Goal: Task Accomplishment & Management: Complete application form

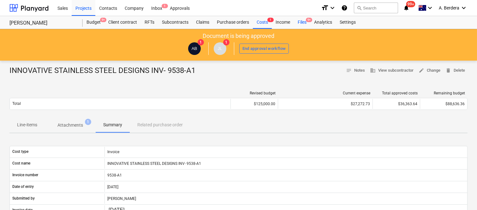
click at [301, 21] on div "Files 9+" at bounding box center [302, 22] width 16 height 13
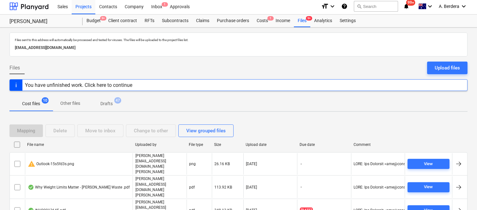
scroll to position [84, 0]
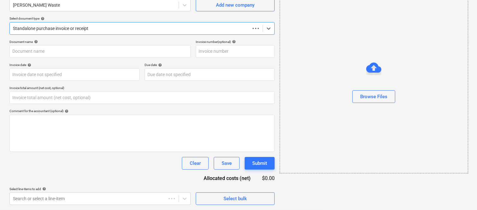
type input "0.00"
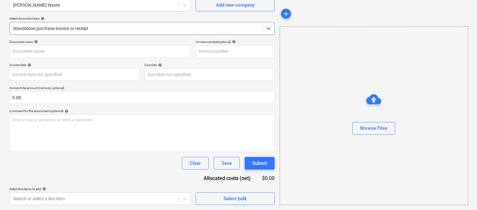
scroll to position [4, 0]
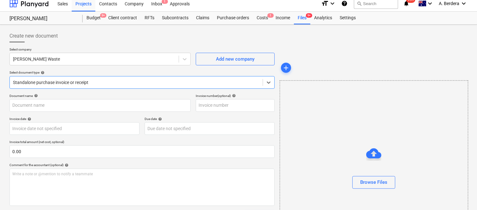
type input "20364"
type input "[DATE]"
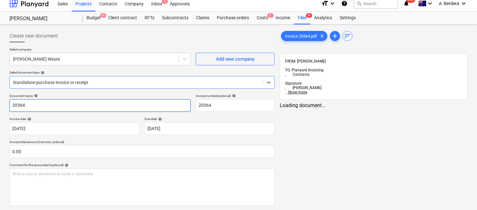
scroll to position [0, 0]
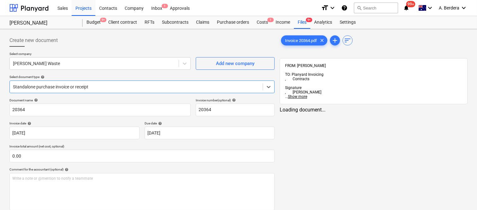
click at [94, 84] on div at bounding box center [136, 87] width 247 height 6
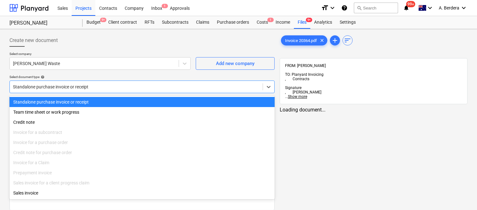
click at [109, 103] on div "Standalone purchase invoice or receipt" at bounding box center [141, 102] width 265 height 10
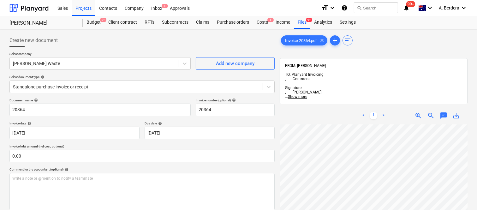
scroll to position [20, 93]
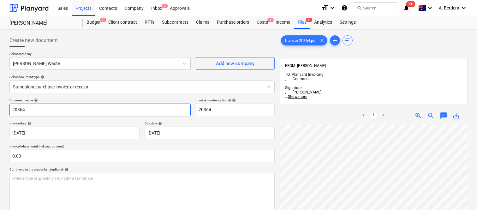
click at [11, 109] on input "20364" at bounding box center [99, 110] width 181 height 13
type input "[PERSON_NAME] WASTE INV- 20364"
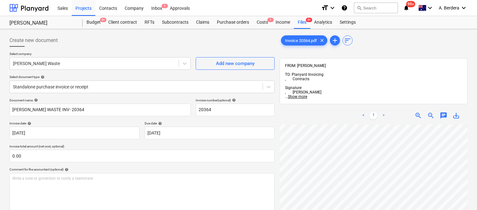
scroll to position [149, 97]
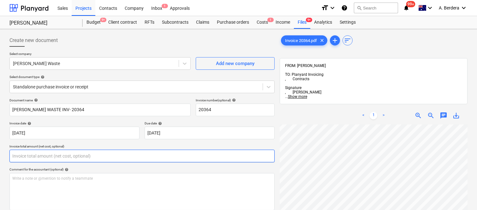
click at [51, 155] on input "text" at bounding box center [141, 156] width 265 height 13
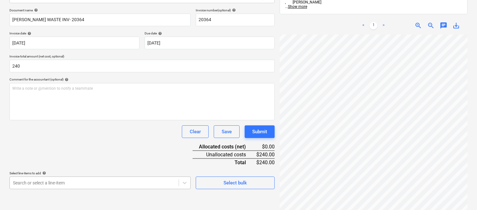
type input "240.00"
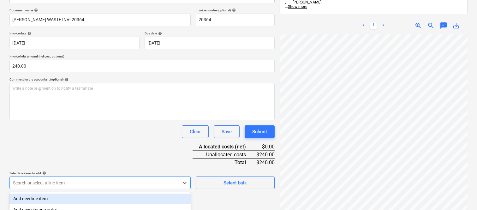
scroll to position [168, 0]
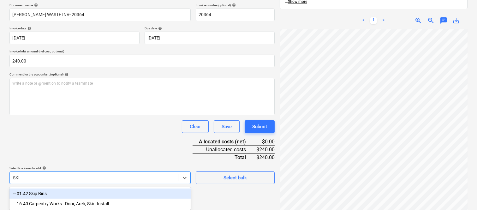
type input "SKIP"
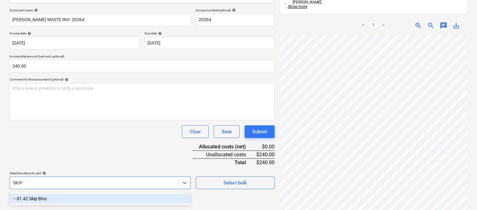
drag, startPoint x: 102, startPoint y: 195, endPoint x: 85, endPoint y: 152, distance: 46.2
click at [103, 195] on div "-- 01.42 Skip Bins" at bounding box center [99, 199] width 181 height 10
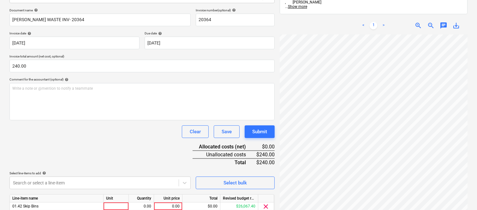
click at [84, 152] on div "Document name help SAUNDERS WASTE INV- 20364 Invoice number (optional) help 203…" at bounding box center [141, 119] width 265 height 223
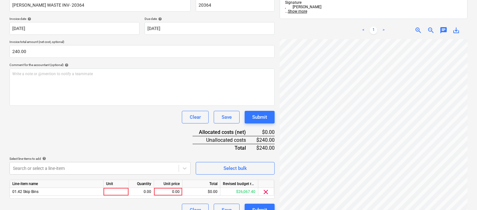
scroll to position [116, 0]
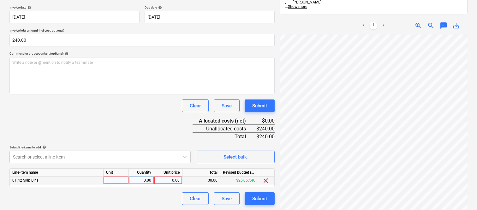
click at [125, 179] on div at bounding box center [116, 181] width 25 height 8
type input "INVOICE"
click at [140, 181] on div "0.00" at bounding box center [141, 181] width 20 height 8
type input "1"
click at [165, 181] on div "0.00" at bounding box center [168, 181] width 23 height 8
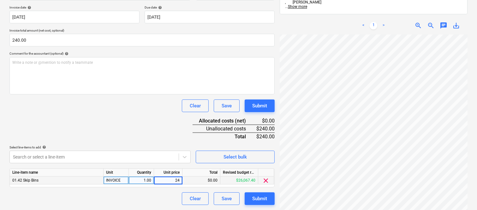
type input "240"
click at [153, 198] on div "Clear Save Submit" at bounding box center [141, 198] width 265 height 13
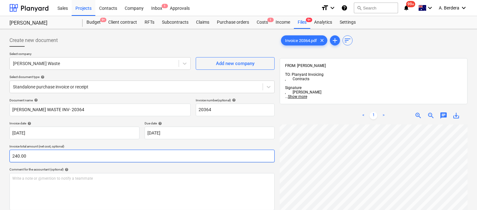
scroll to position [0, 97]
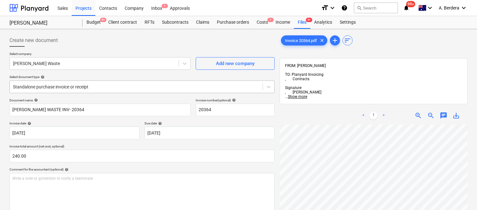
click at [99, 87] on div at bounding box center [136, 87] width 247 height 6
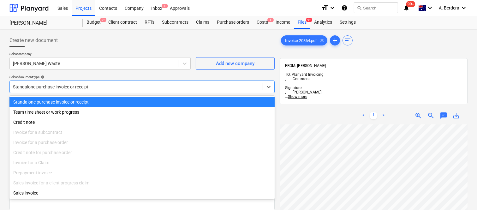
click at [102, 100] on div "Standalone purchase invoice or receipt" at bounding box center [141, 102] width 265 height 10
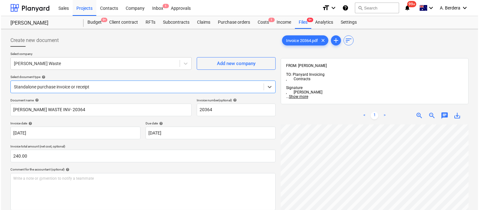
scroll to position [116, 0]
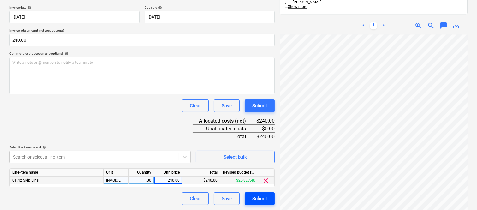
click at [257, 200] on div "Submit" at bounding box center [259, 199] width 15 height 8
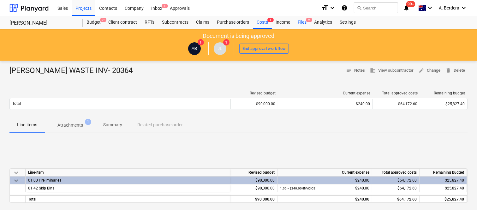
click at [296, 22] on div "Files 9" at bounding box center [302, 22] width 16 height 13
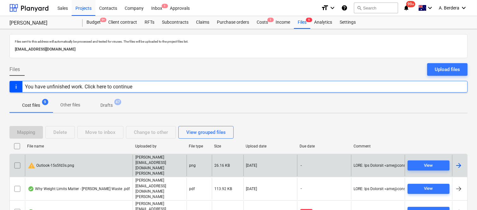
click at [74, 160] on div "warning Outlook-15s5fd3s.png" at bounding box center [79, 166] width 108 height 22
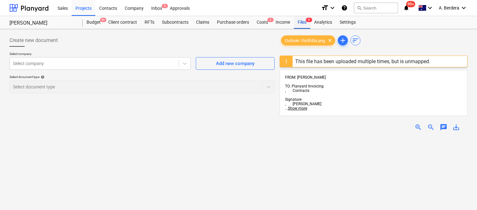
click at [296, 21] on div "Files 9" at bounding box center [302, 22] width 16 height 13
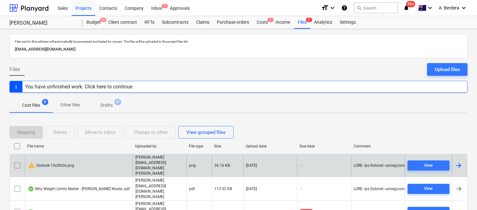
click at [15, 160] on input "checkbox" at bounding box center [17, 165] width 10 height 10
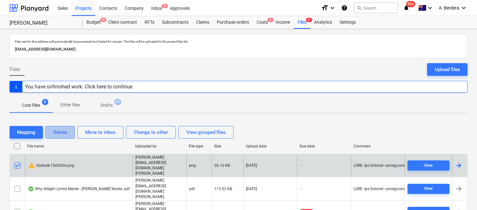
click at [67, 131] on div "Delete" at bounding box center [60, 132] width 14 height 8
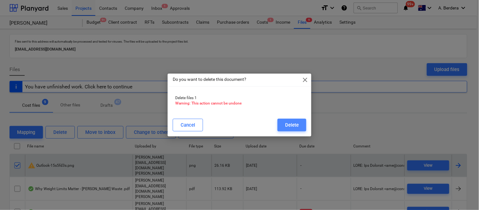
click at [288, 123] on div "Delete" at bounding box center [292, 125] width 14 height 8
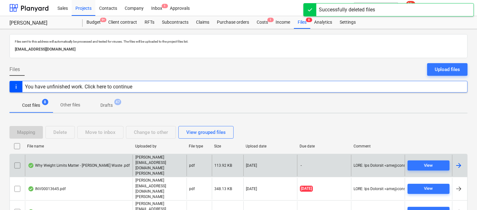
click at [108, 163] on div "Why Weight Limits Matter - Saunders Waste .pdf" at bounding box center [79, 165] width 102 height 5
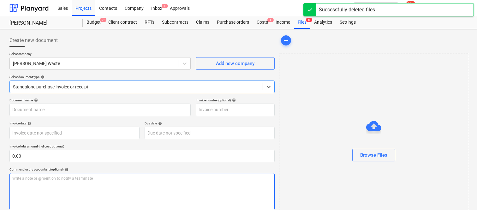
type input "Why Weight Limits Matter - Saunders Waste .pdf"
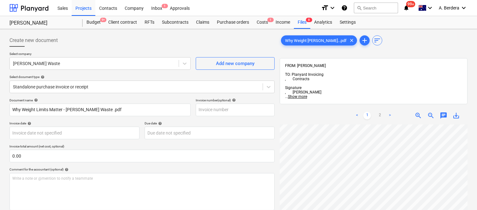
click at [477, 203] on html "Sales Projects Contacts Company Inbox 1 Approvals format_size keyboard_arrow_do…" at bounding box center [238, 105] width 477 height 210
click at [390, 210] on html "Sales Projects Contacts Company Inbox 1 Approvals format_size keyboard_arrow_do…" at bounding box center [238, 105] width 477 height 210
click at [400, 210] on html "Sales Projects Contacts Company Inbox 1 Approvals format_size keyboard_arrow_do…" at bounding box center [238, 105] width 477 height 210
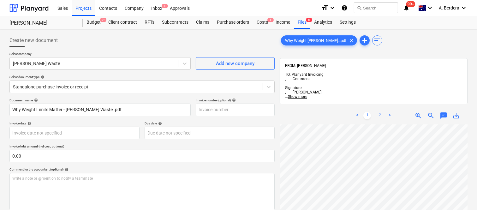
click at [380, 112] on link "2" at bounding box center [380, 116] width 8 height 8
click at [371, 156] on div "Why Weight Lim...pdf clear add sort FROM: Joe Licastro TO: Planyard Invoicing ,…" at bounding box center [373, 176] width 193 height 288
click at [431, 112] on span "zoom_out" at bounding box center [431, 116] width 8 height 8
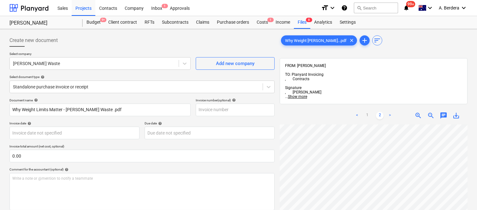
click at [431, 112] on span "zoom_out" at bounding box center [431, 116] width 8 height 8
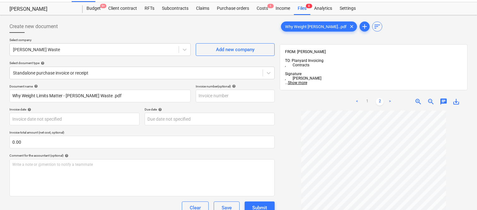
scroll to position [0, 0]
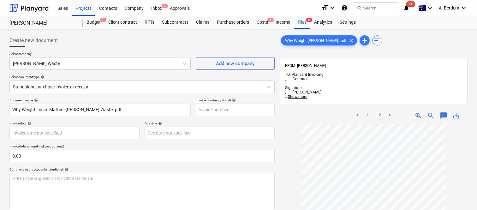
click at [368, 112] on link "1" at bounding box center [368, 116] width 8 height 8
click at [301, 23] on div "Files 8" at bounding box center [302, 22] width 16 height 13
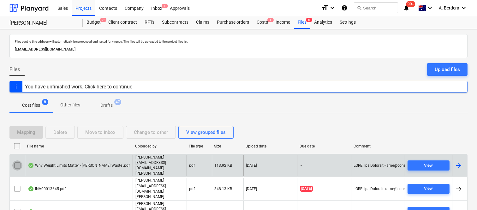
click at [16, 160] on input "checkbox" at bounding box center [17, 165] width 10 height 10
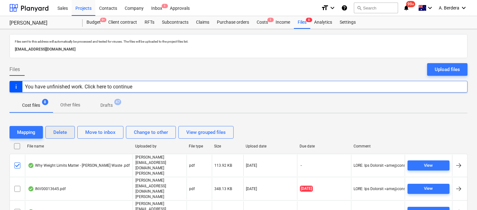
click at [68, 133] on button "Delete" at bounding box center [59, 132] width 29 height 13
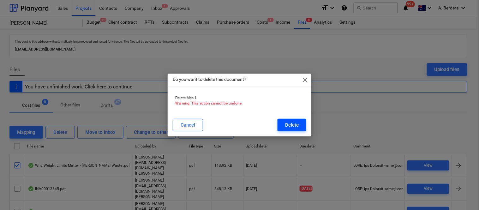
click at [298, 124] on div "Delete" at bounding box center [292, 125] width 14 height 8
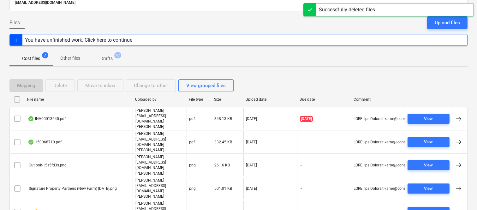
scroll to position [49, 0]
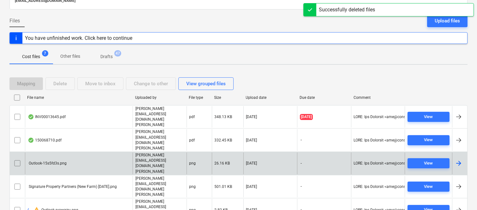
click at [111, 153] on div "Outlook-15s5fd3s.png" at bounding box center [79, 164] width 108 height 22
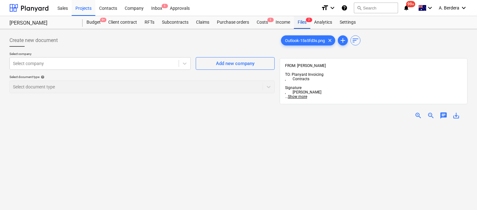
click at [298, 20] on div "Files 7" at bounding box center [302, 22] width 16 height 13
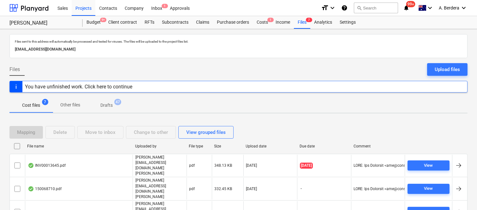
scroll to position [49, 0]
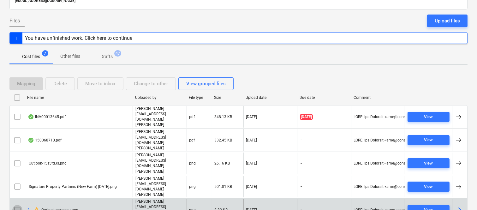
click at [15, 205] on input "checkbox" at bounding box center [17, 210] width 10 height 10
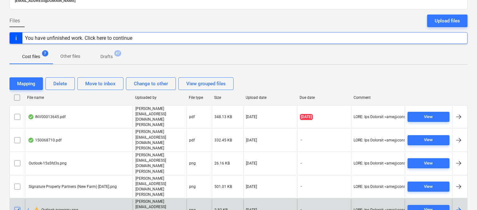
click at [65, 80] on div "Delete" at bounding box center [60, 84] width 14 height 8
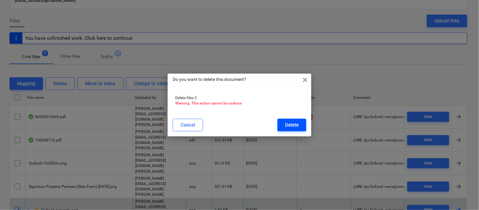
click at [295, 126] on div "Delete" at bounding box center [292, 125] width 14 height 8
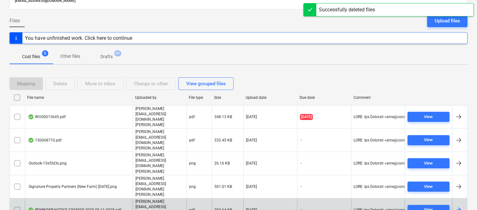
scroll to position [25, 0]
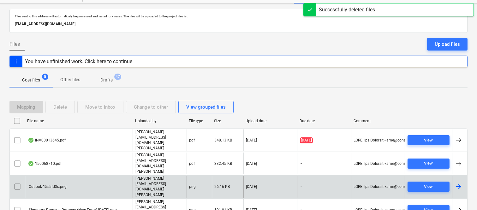
click at [73, 176] on div "Outlook-15s5fd3s.png" at bounding box center [79, 187] width 108 height 22
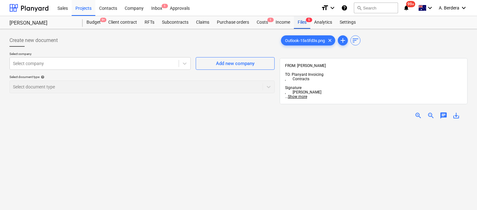
click at [304, 24] on div "Files 5" at bounding box center [302, 22] width 16 height 13
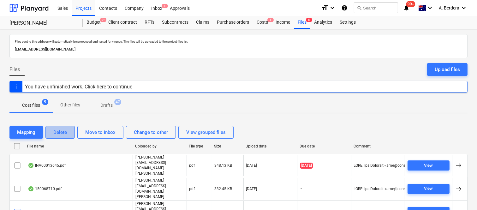
click at [58, 134] on div "Delete" at bounding box center [60, 132] width 14 height 8
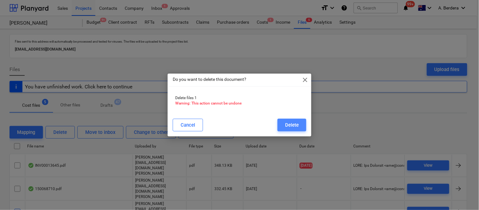
click at [290, 125] on div "Delete" at bounding box center [292, 125] width 14 height 8
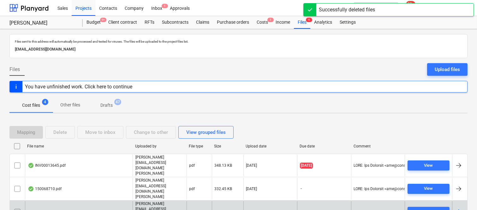
click at [100, 210] on div "Signature Property Partners (New Farm) 22.09.2025.png" at bounding box center [72, 212] width 89 height 4
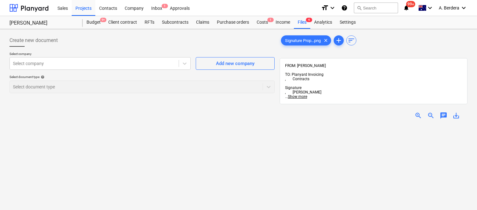
click at [415, 112] on span "zoom_in" at bounding box center [419, 116] width 8 height 8
click at [416, 112] on span "zoom_in" at bounding box center [419, 116] width 8 height 8
click at [417, 112] on span "zoom_in" at bounding box center [419, 116] width 8 height 8
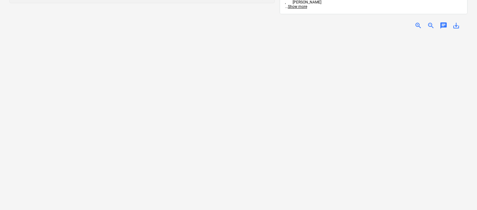
scroll to position [0, 0]
click at [430, 22] on span "zoom_out" at bounding box center [431, 26] width 8 height 8
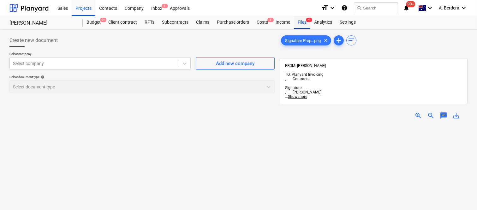
click at [297, 22] on div "Files 4" at bounding box center [302, 22] width 16 height 13
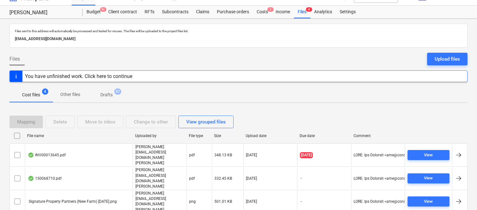
scroll to position [14, 0]
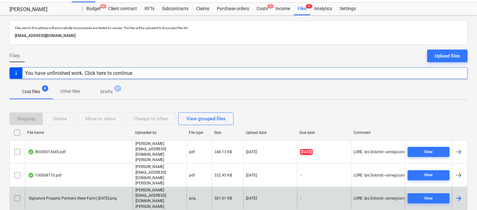
click at [17, 193] on input "checkbox" at bounding box center [17, 198] width 10 height 10
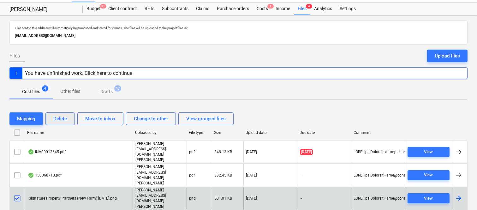
click at [63, 117] on div "Delete" at bounding box center [60, 119] width 14 height 8
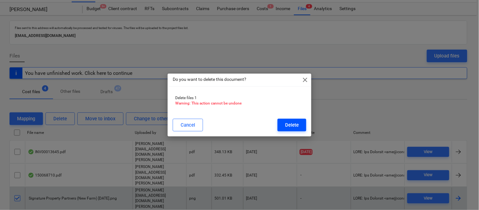
click at [295, 122] on div "Delete" at bounding box center [292, 125] width 14 height 8
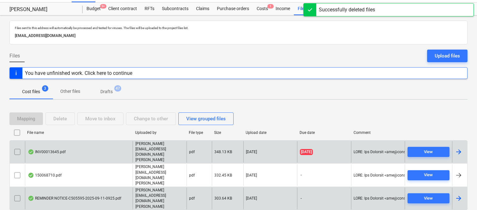
scroll to position [13, 0]
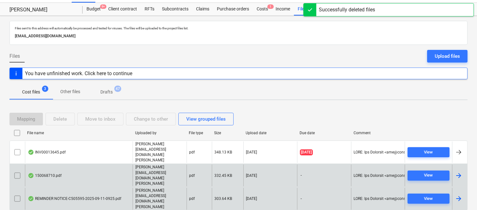
click at [109, 168] on div "150068710.pdf" at bounding box center [79, 176] width 108 height 22
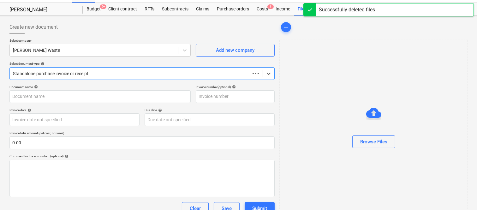
scroll to position [14, 0]
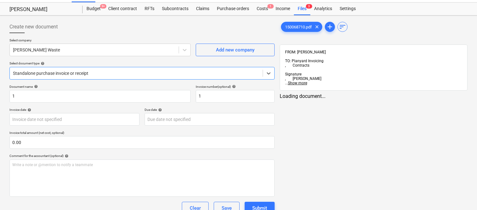
type input "1"
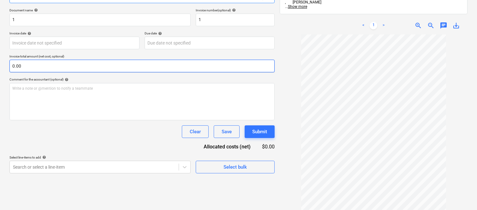
scroll to position [0, 0]
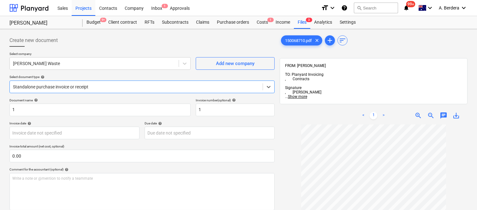
click at [420, 112] on span "zoom_in" at bounding box center [419, 116] width 8 height 8
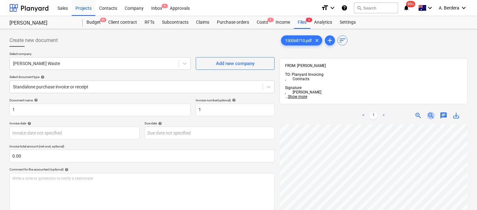
click at [430, 112] on span "zoom_out" at bounding box center [431, 116] width 8 height 8
click at [416, 112] on span "zoom_in" at bounding box center [419, 116] width 8 height 8
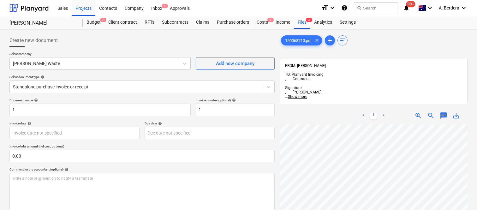
click at [416, 112] on span "zoom_in" at bounding box center [419, 116] width 8 height 8
click at [430, 112] on span "zoom_out" at bounding box center [431, 116] width 8 height 8
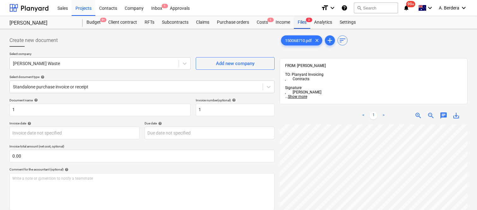
click at [300, 21] on div "Files 3" at bounding box center [302, 22] width 16 height 13
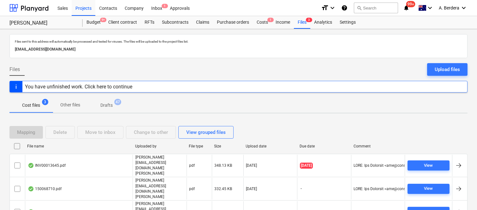
scroll to position [13, 0]
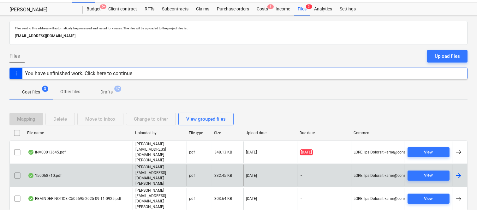
click at [93, 167] on div "150068710.pdf" at bounding box center [79, 176] width 108 height 22
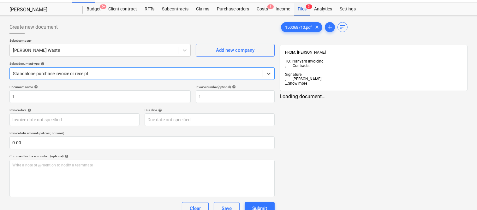
click at [304, 7] on div "Files 3" at bounding box center [302, 9] width 16 height 13
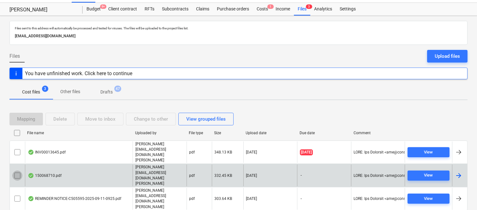
click at [16, 171] on input "checkbox" at bounding box center [17, 176] width 10 height 10
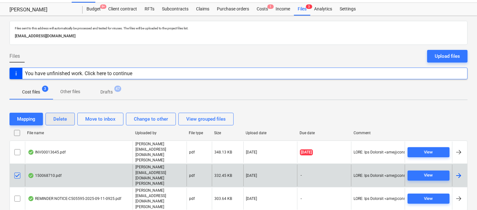
click at [63, 123] on div "Delete" at bounding box center [60, 119] width 14 height 8
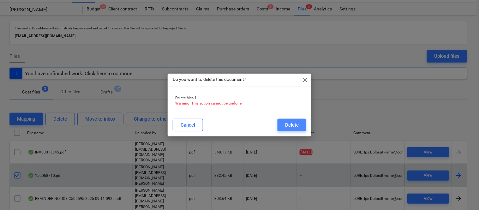
click at [287, 122] on div "Delete" at bounding box center [292, 125] width 14 height 8
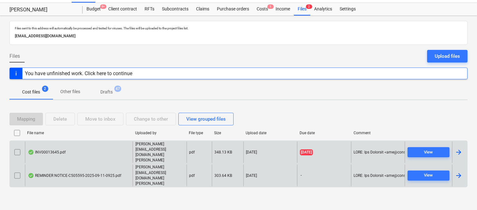
click at [84, 163] on div "INV00013645.pdf" at bounding box center [79, 153] width 108 height 22
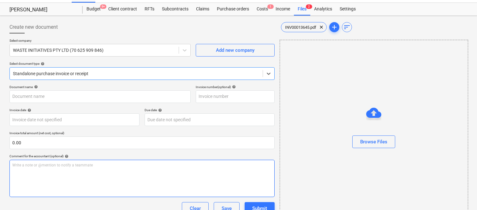
type input "00013645"
type input "16 Sep 2025"
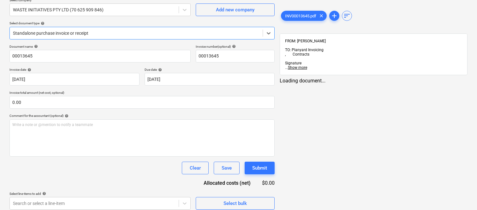
scroll to position [58, 0]
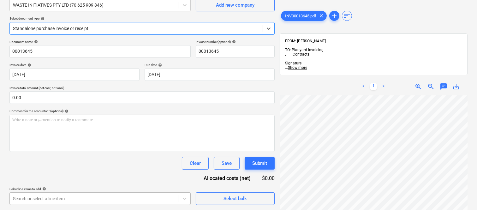
click at [86, 152] on body "Sales Projects Contacts Company Inbox 1 Approvals format_size keyboard_arrow_do…" at bounding box center [238, 47] width 477 height 210
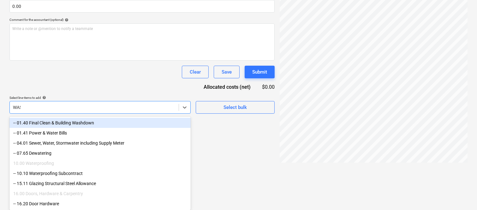
scroll to position [90, 0]
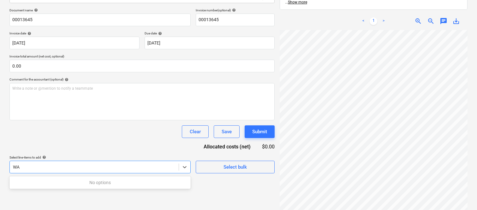
type input "W"
type input "G"
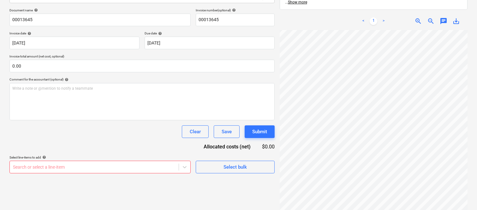
scroll to position [343, 121]
drag, startPoint x: 86, startPoint y: 198, endPoint x: 274, endPoint y: 143, distance: 196.3
click at [242, 144] on div "Create new document Select company WASTE INITIATIVES PTY LTD (70 625 909 846) A…" at bounding box center [238, 83] width 463 height 283
click at [431, 17] on span "zoom_out" at bounding box center [431, 21] width 8 height 8
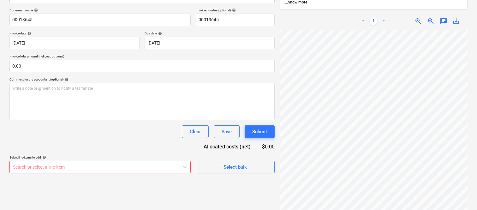
scroll to position [229, 0]
click at [474, 158] on div "Create new document Select company WASTE INITIATIVES PTY LTD (70 625 909 846) A…" at bounding box center [238, 83] width 477 height 288
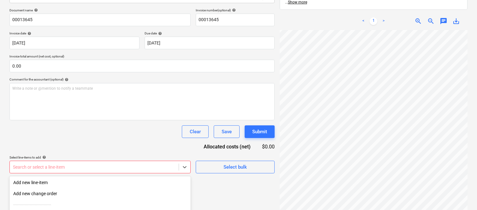
click at [148, 120] on body "Sales Projects Contacts Company Inbox 1 Approvals format_size keyboard_arrow_do…" at bounding box center [238, 15] width 477 height 210
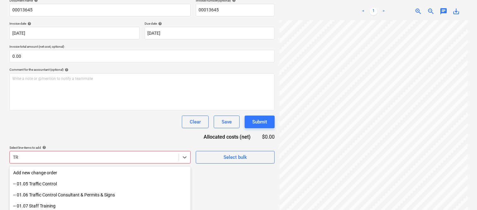
scroll to position [152, 0]
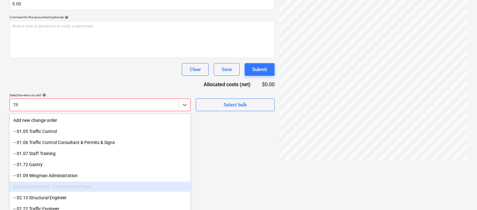
type input "T"
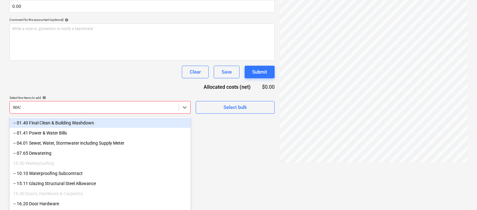
scroll to position [90, 0]
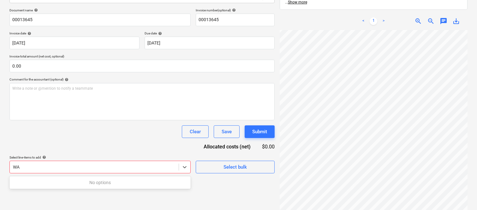
type input "W"
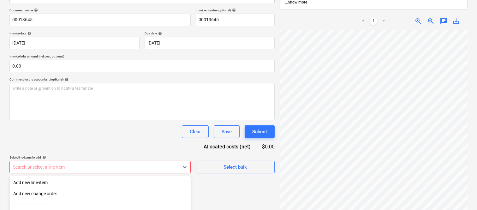
click at [95, 76] on div "Document name help 00013645 Invoice number (optional) help 00013645 Invoice dat…" at bounding box center [141, 90] width 265 height 165
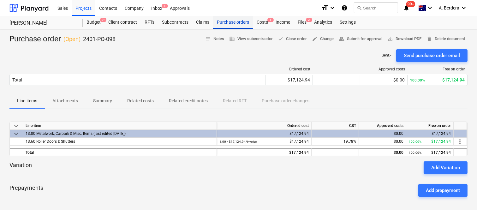
drag, startPoint x: 0, startPoint y: 0, endPoint x: 232, endPoint y: 25, distance: 233.5
click at [232, 26] on div "Purchase orders" at bounding box center [233, 22] width 40 height 13
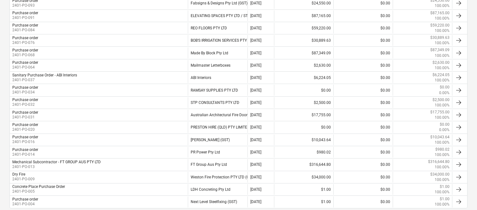
scroll to position [27, 0]
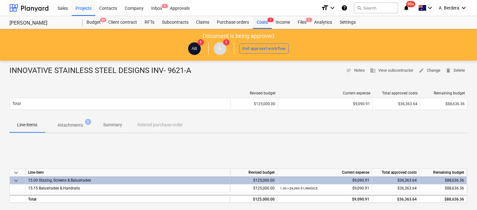
click at [268, 24] on div "Costs 1" at bounding box center [262, 22] width 19 height 13
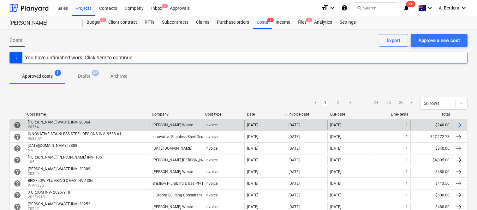
click at [140, 124] on div "[PERSON_NAME] WASTE INV- 20364 20364" at bounding box center [87, 125] width 125 height 10
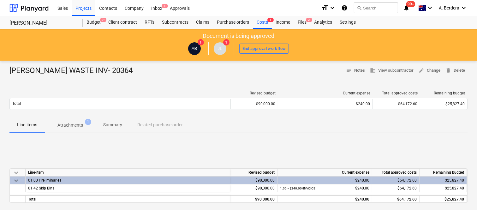
click at [81, 124] on p "Attachments" at bounding box center [70, 125] width 26 height 7
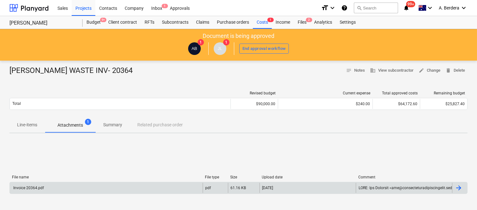
click at [100, 183] on div "Invoice 20364.pdf" at bounding box center [106, 188] width 193 height 10
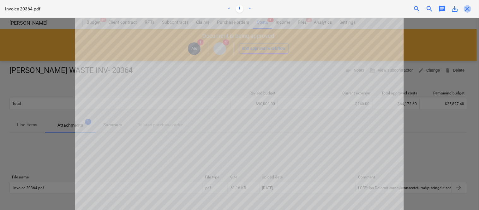
click at [471, 10] on span "close" at bounding box center [468, 9] width 8 height 8
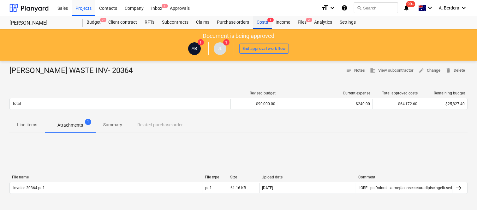
click at [266, 22] on div "Costs 1" at bounding box center [262, 22] width 19 height 13
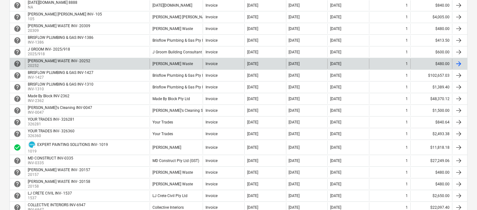
scroll to position [184, 0]
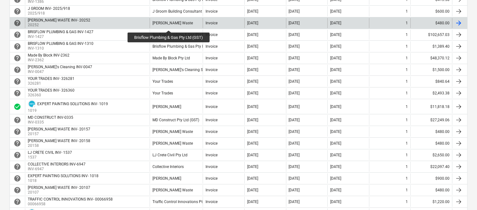
click at [169, 25] on div "Saunders Waste" at bounding box center [173, 23] width 40 height 4
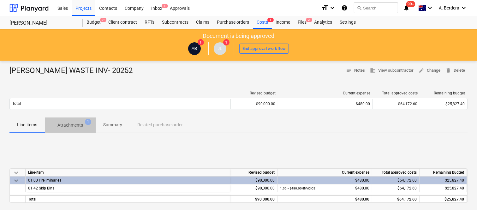
click at [71, 127] on p "Attachments" at bounding box center [70, 125] width 26 height 7
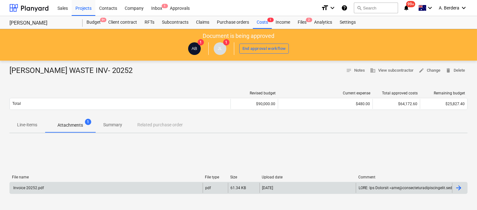
click at [111, 188] on div "Invoice 20252.pdf" at bounding box center [106, 188] width 193 height 10
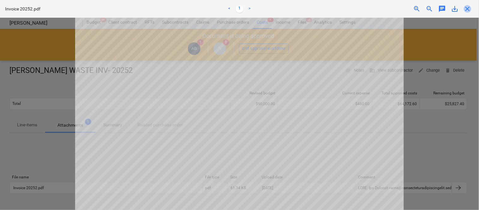
click at [470, 8] on span "close" at bounding box center [468, 9] width 8 height 8
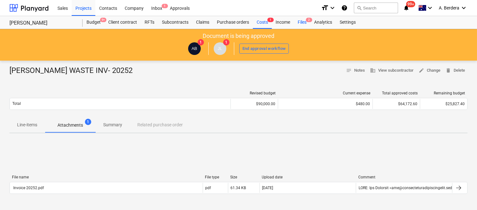
click at [308, 22] on span "2" at bounding box center [309, 20] width 6 height 4
